Goal: Task Accomplishment & Management: Use online tool/utility

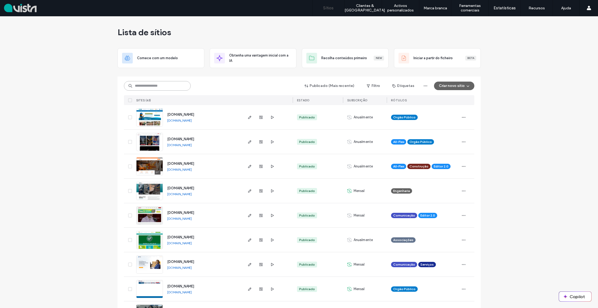
click at [147, 87] on input at bounding box center [157, 86] width 67 height 10
click at [141, 84] on input at bounding box center [157, 86] width 67 height 10
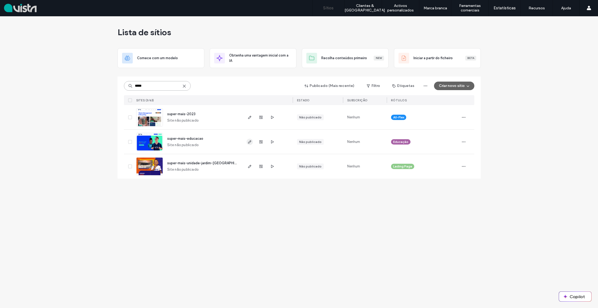
type input "*****"
click at [251, 142] on icon "button" at bounding box center [249, 142] width 4 height 4
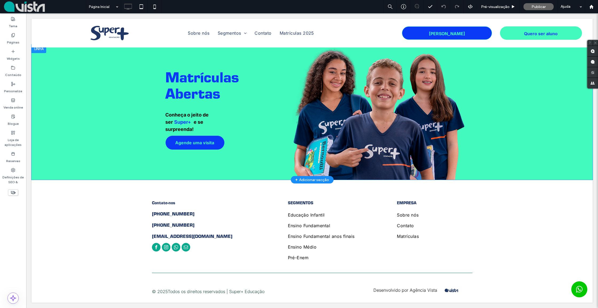
scroll to position [1199, 0]
click at [508, 6] on span "Pré-visualização" at bounding box center [495, 7] width 29 height 5
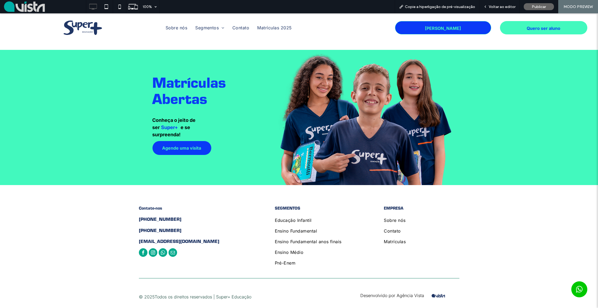
scroll to position [1187, 0]
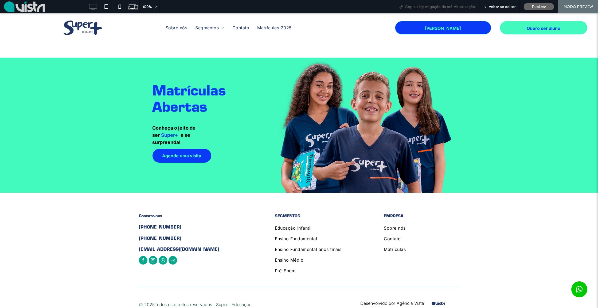
click at [463, 6] on span "Copie a hiperligação de pré-visualização" at bounding box center [440, 7] width 70 height 5
click at [546, 9] on div "Publicar" at bounding box center [538, 6] width 30 height 7
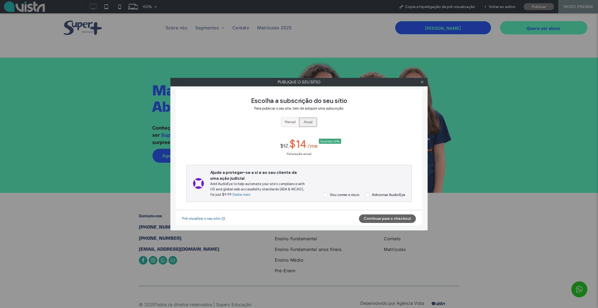
click at [292, 118] on div "Mensal" at bounding box center [289, 122] width 11 height 9
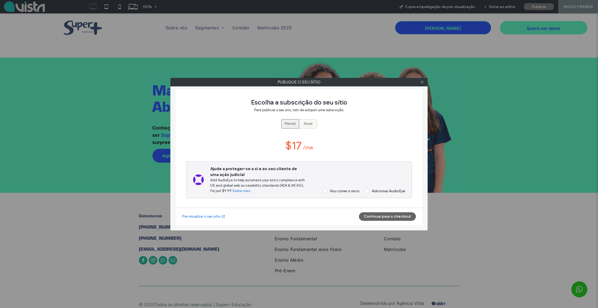
click at [306, 122] on span "Anual" at bounding box center [307, 123] width 9 height 5
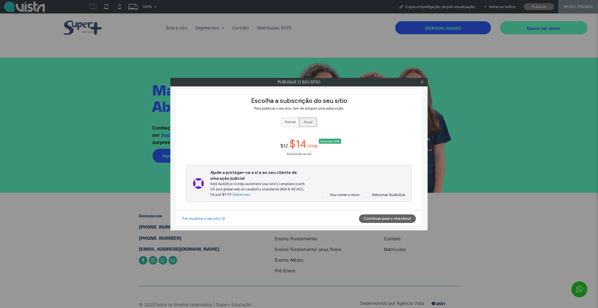
click at [283, 123] on label "Mensal" at bounding box center [290, 122] width 18 height 9
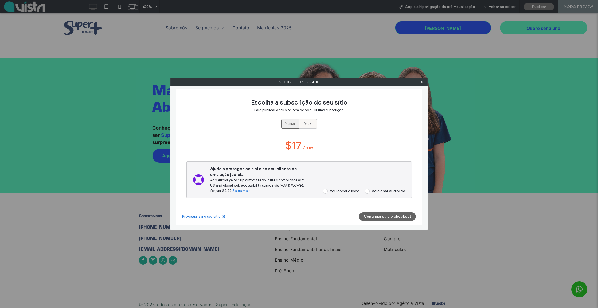
click at [309, 125] on span "Anual" at bounding box center [307, 123] width 9 height 5
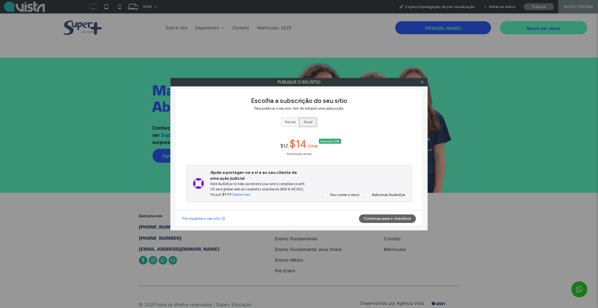
click at [295, 123] on span "Mensal" at bounding box center [289, 122] width 11 height 5
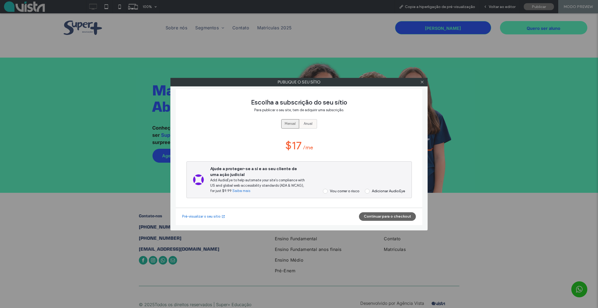
click at [308, 124] on span "Anual" at bounding box center [307, 123] width 9 height 5
